Goal: Task Accomplishment & Management: Use online tool/utility

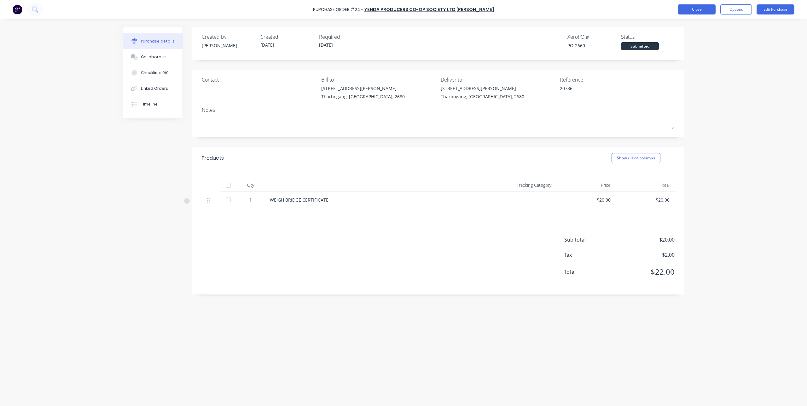
click at [690, 10] on button "Close" at bounding box center [697, 9] width 38 height 10
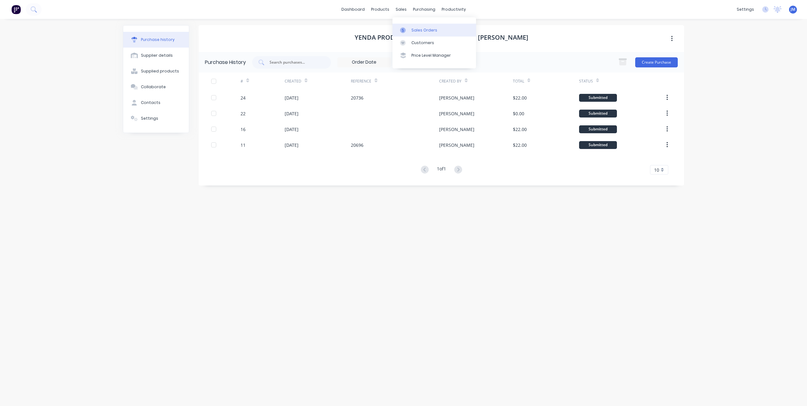
click at [406, 27] on div at bounding box center [404, 30] width 9 height 6
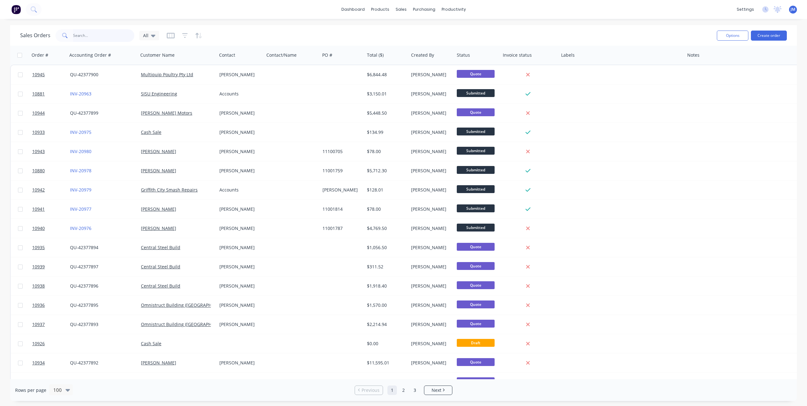
click at [101, 33] on input "text" at bounding box center [103, 35] width 61 height 13
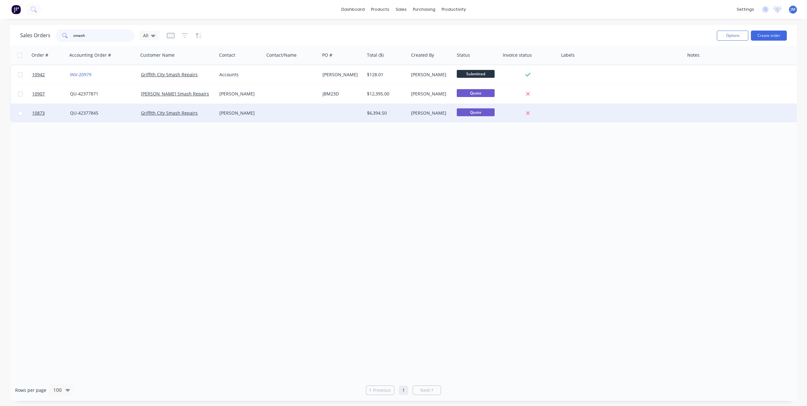
type input "smash"
click at [94, 113] on link "QU-42377845" at bounding box center [84, 113] width 28 height 6
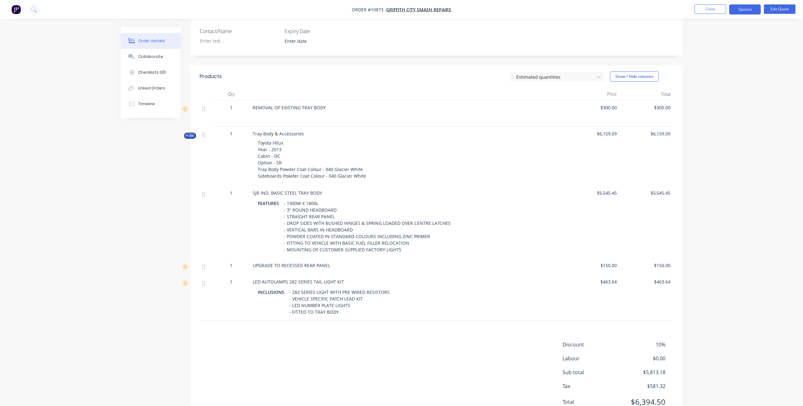
scroll to position [158, 0]
click at [780, 8] on button "Edit Quote" at bounding box center [779, 8] width 32 height 9
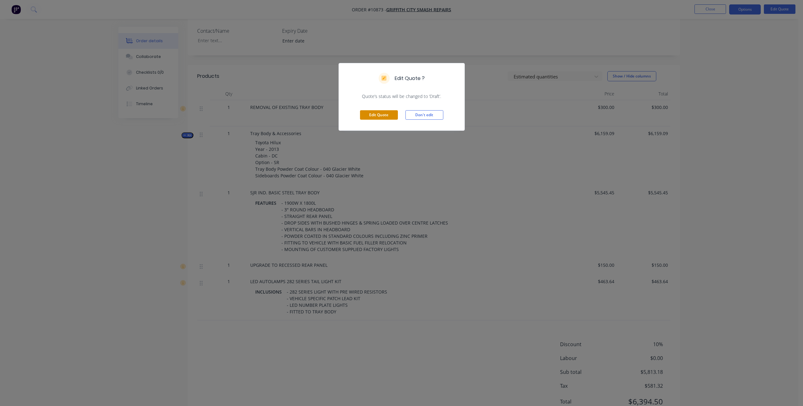
click at [375, 115] on button "Edit Quote" at bounding box center [379, 114] width 38 height 9
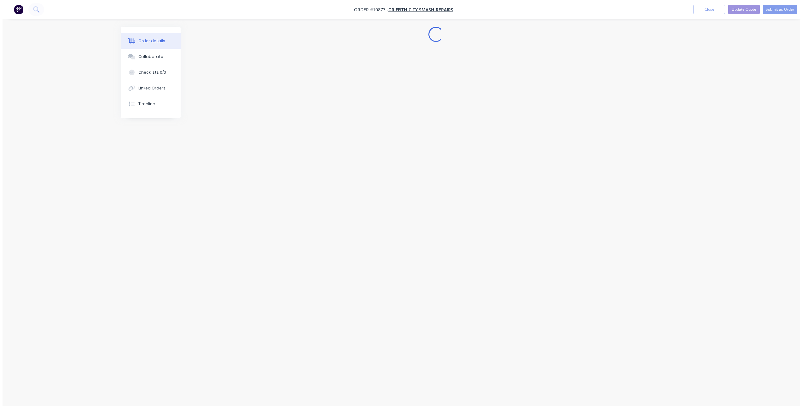
scroll to position [0, 0]
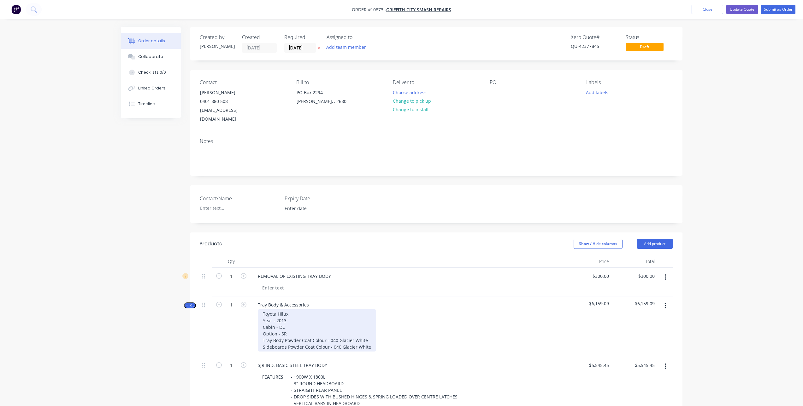
click at [283, 311] on div "Toyota Hilux Year - 2013 Cabin - DC Option - SR Tray Body Powder Coat Colour - …" at bounding box center [317, 331] width 118 height 42
drag, startPoint x: 286, startPoint y: 313, endPoint x: 276, endPoint y: 313, distance: 9.8
click at [276, 313] on div "Toyota Hilux Year - 2013 Cabin - DC Option - SR Tray Body Powder Coat Colour - …" at bounding box center [317, 331] width 118 height 42
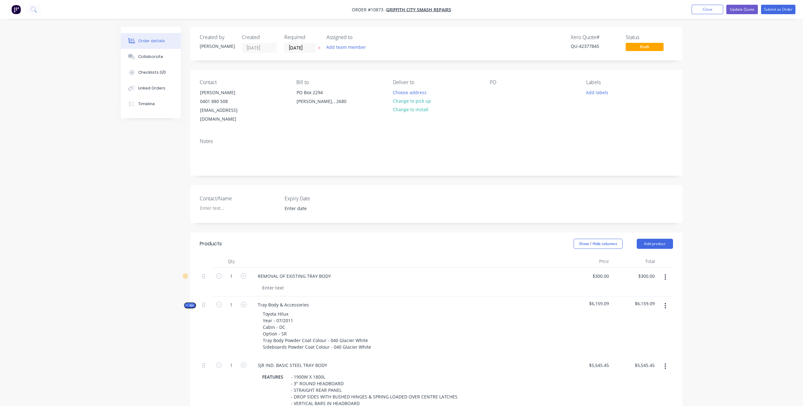
click at [413, 310] on div "Toyota Hilux Year - 07/2011 Cabin - DC Option - SR Tray Body Powder Coat Colour…" at bounding box center [408, 331] width 310 height 42
click at [779, 9] on button "Submit as Order" at bounding box center [778, 9] width 34 height 9
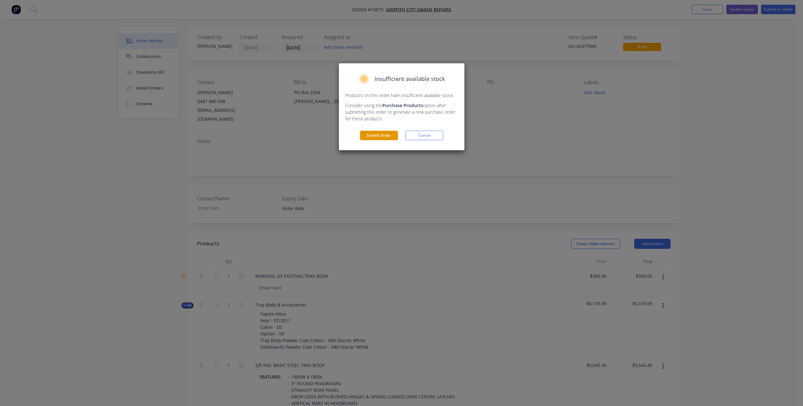
click at [379, 133] on button "Submit Order" at bounding box center [379, 135] width 38 height 9
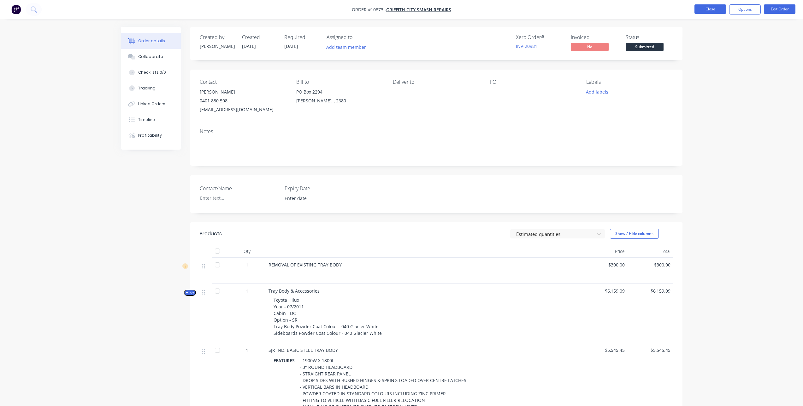
click at [714, 10] on button "Close" at bounding box center [710, 8] width 32 height 9
